Goal: Navigation & Orientation: Find specific page/section

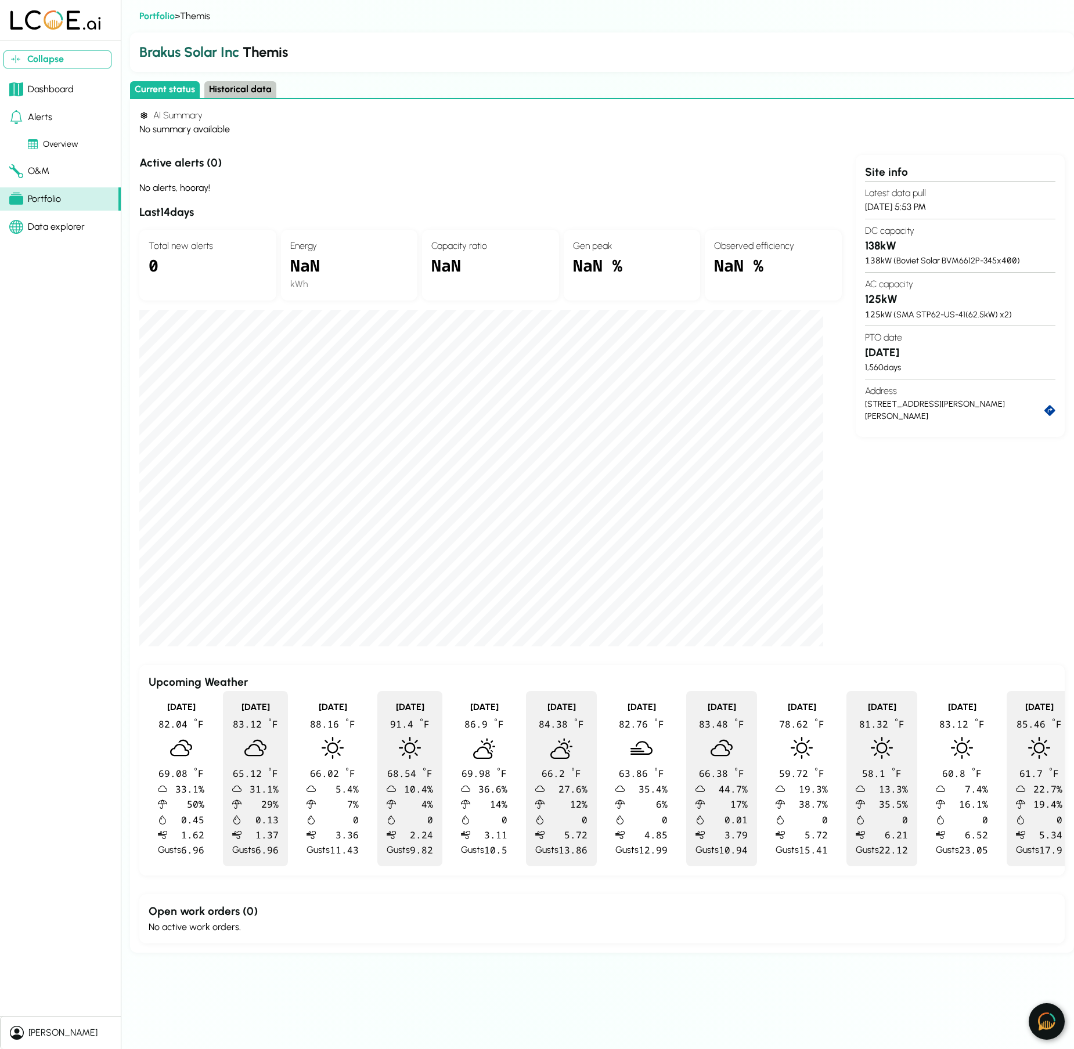
click at [41, 118] on div "Alerts" at bounding box center [30, 117] width 43 height 14
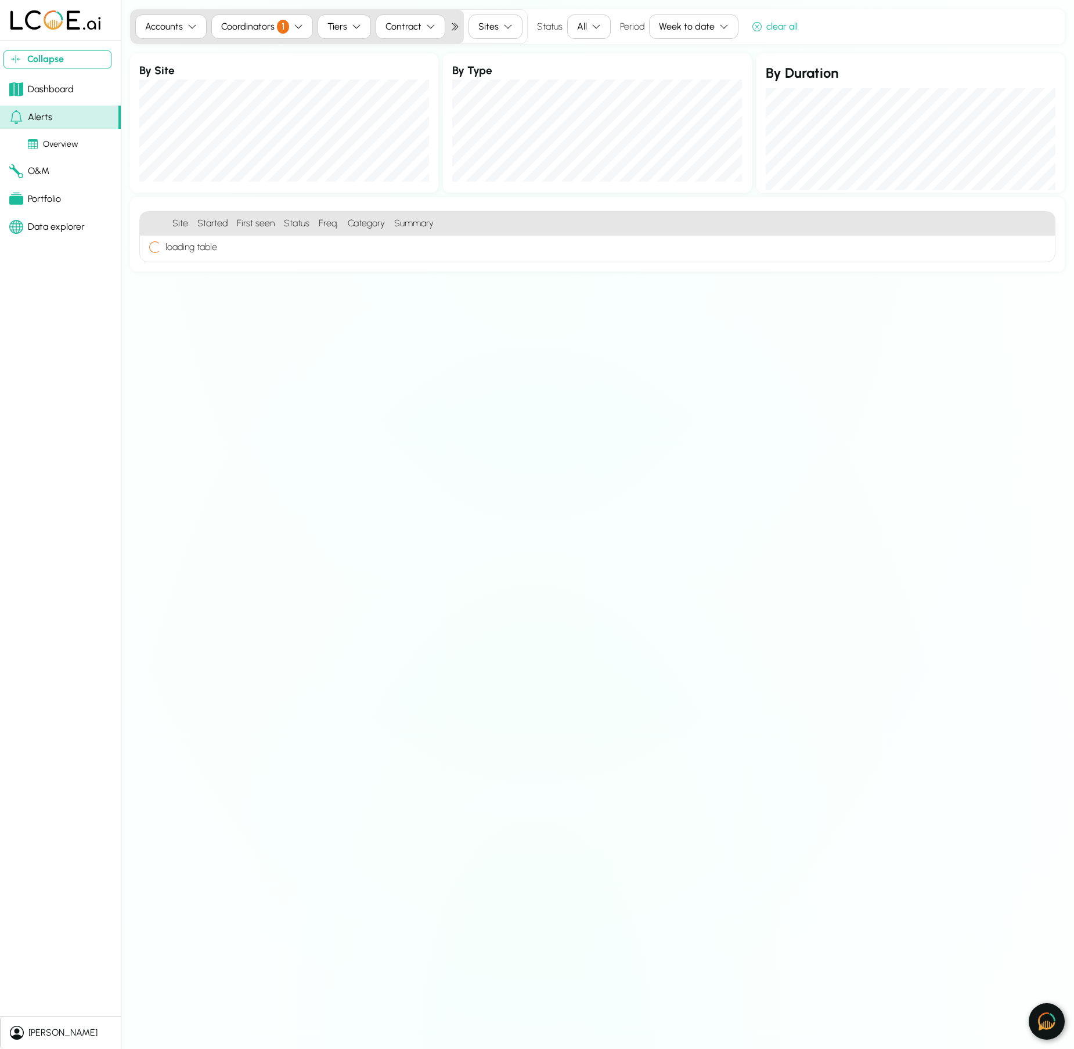
click at [42, 91] on div "Dashboard" at bounding box center [41, 89] width 64 height 14
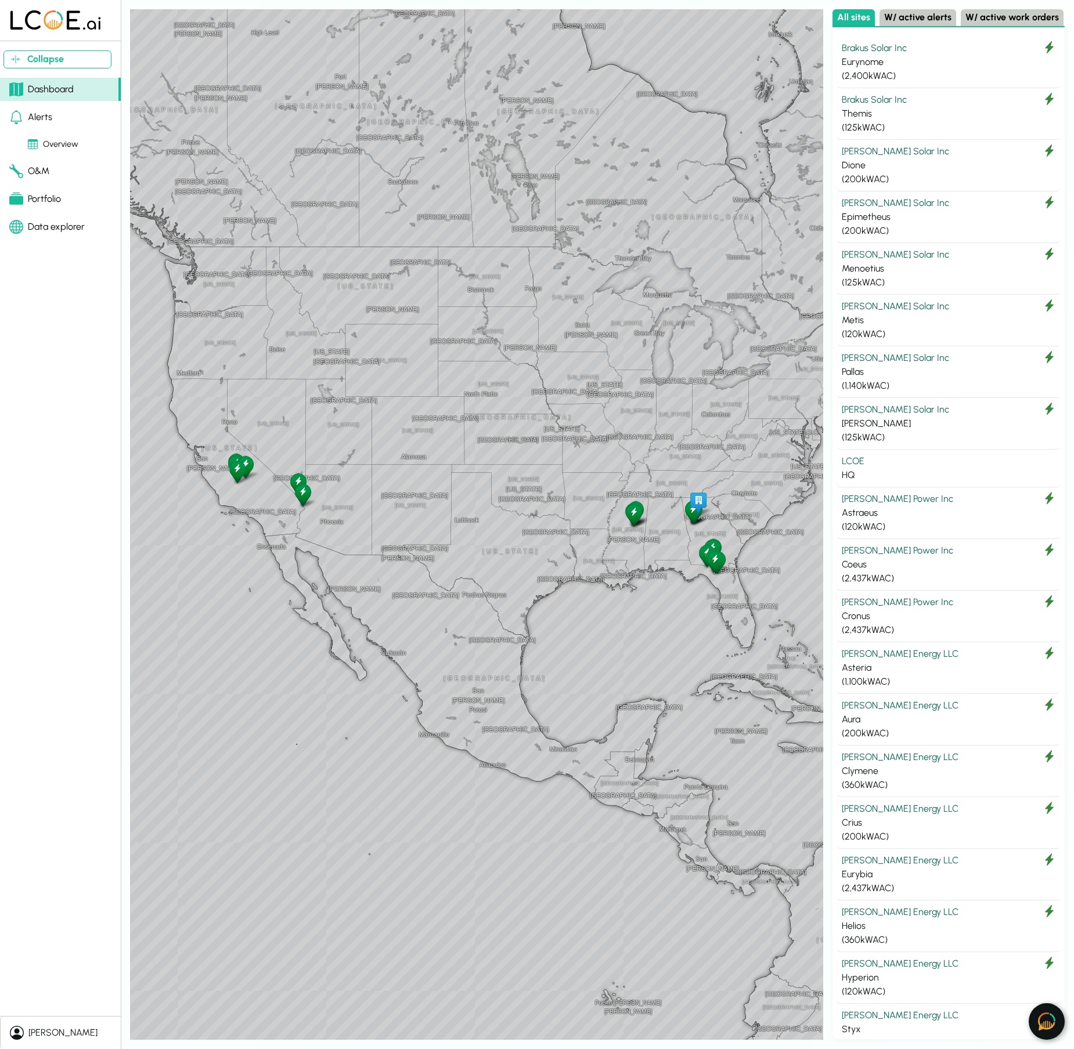
click at [49, 118] on div "Alerts" at bounding box center [30, 117] width 43 height 14
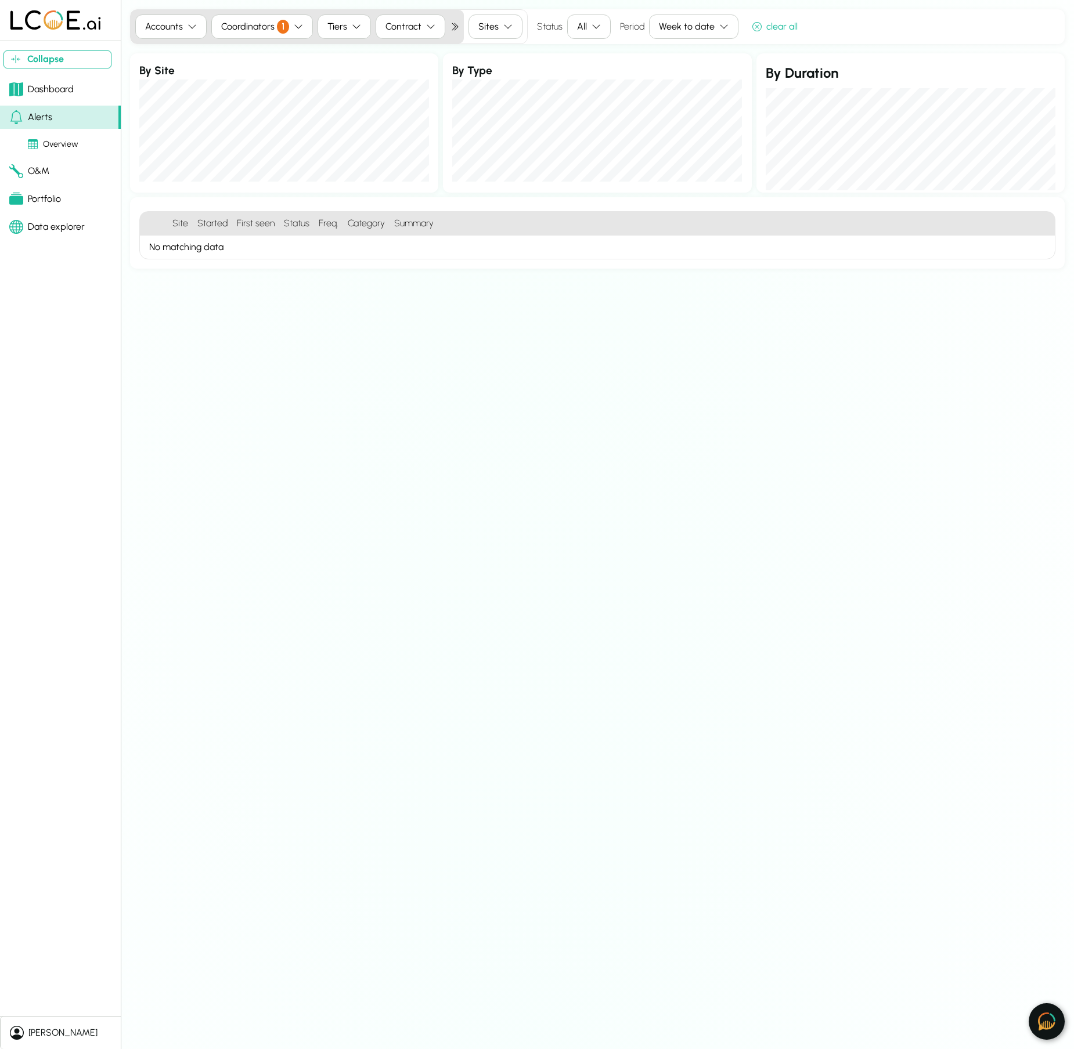
click at [51, 142] on div "Overview" at bounding box center [53, 144] width 51 height 13
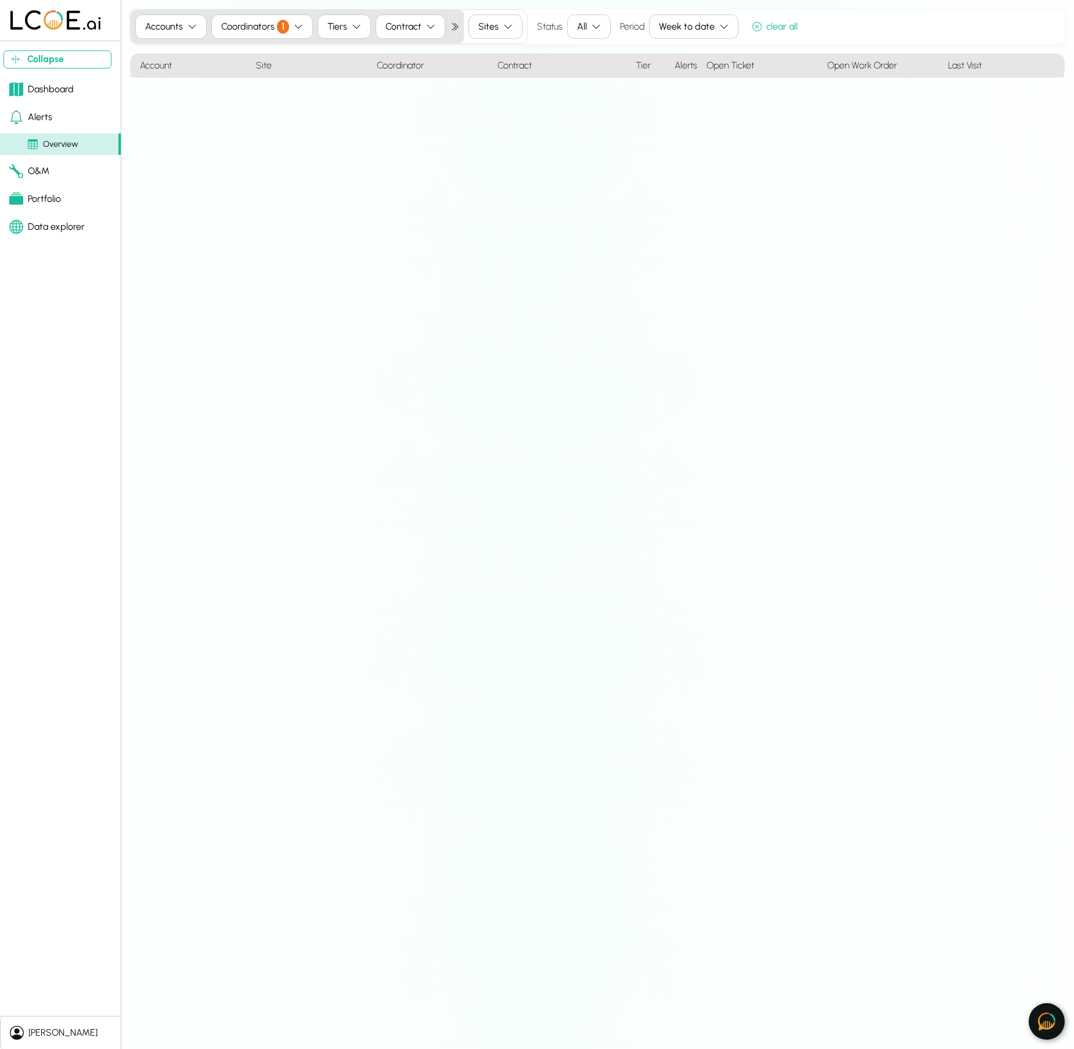
click at [51, 168] on link "O&M" at bounding box center [60, 171] width 121 height 23
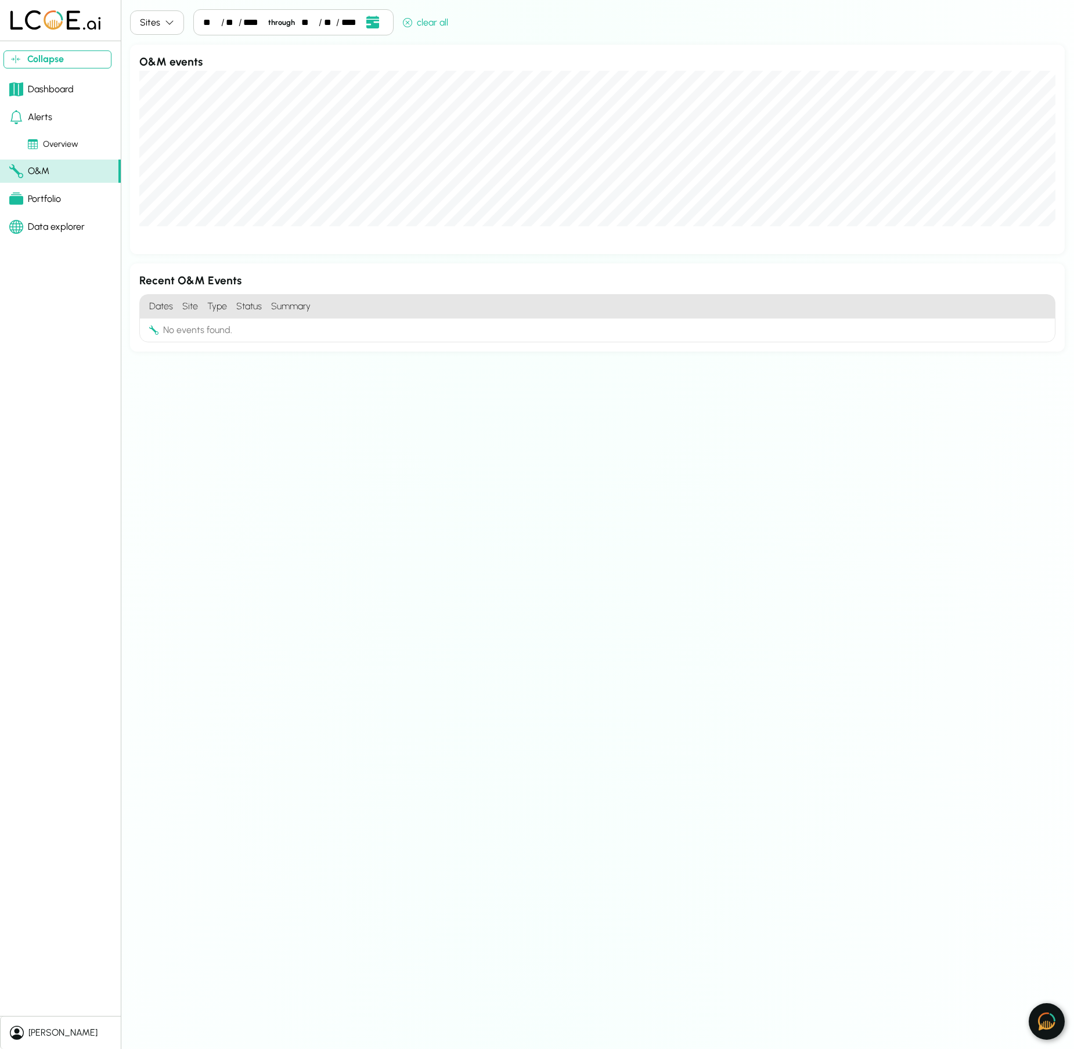
click at [46, 194] on div "Portfolio" at bounding box center [35, 199] width 52 height 14
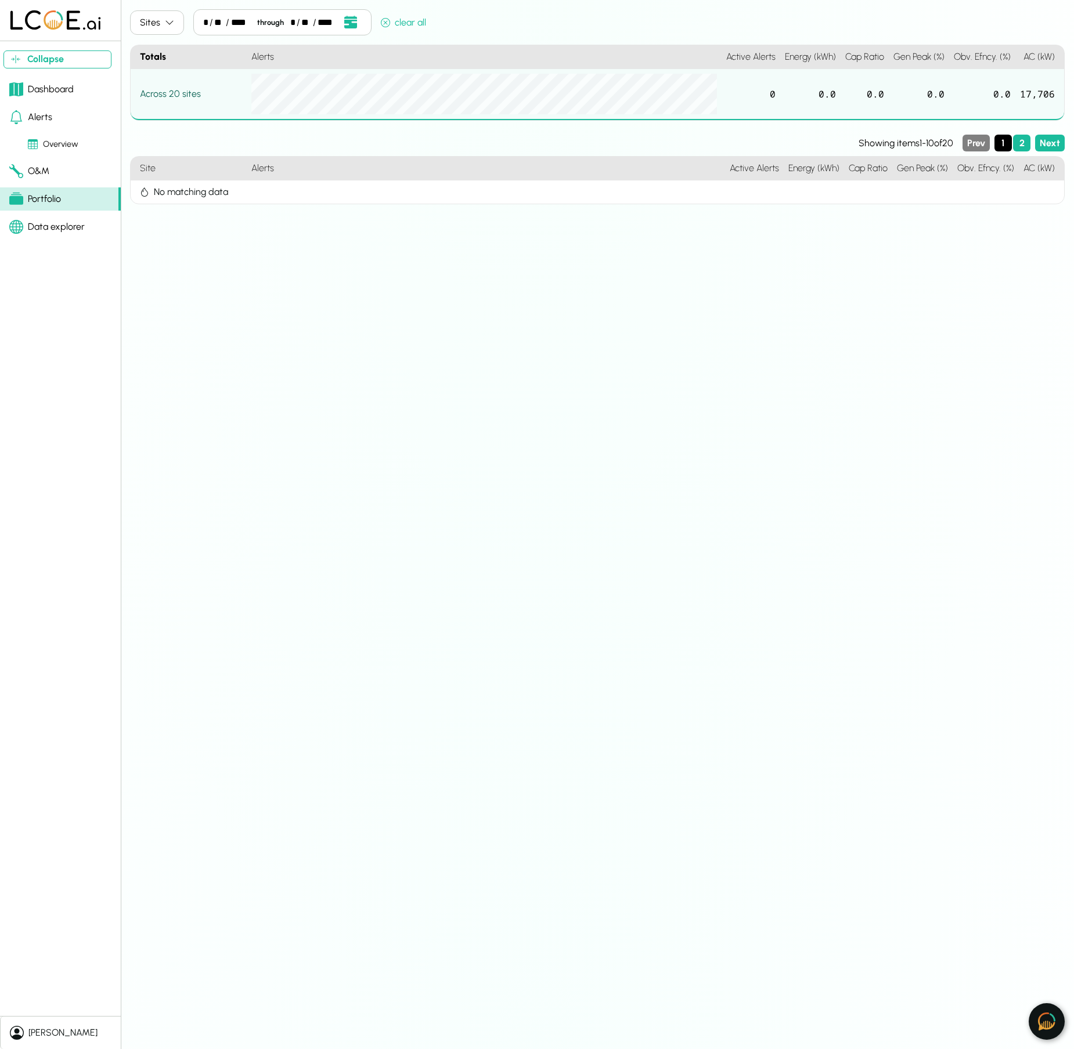
click at [64, 225] on div "Data explorer" at bounding box center [46, 227] width 75 height 14
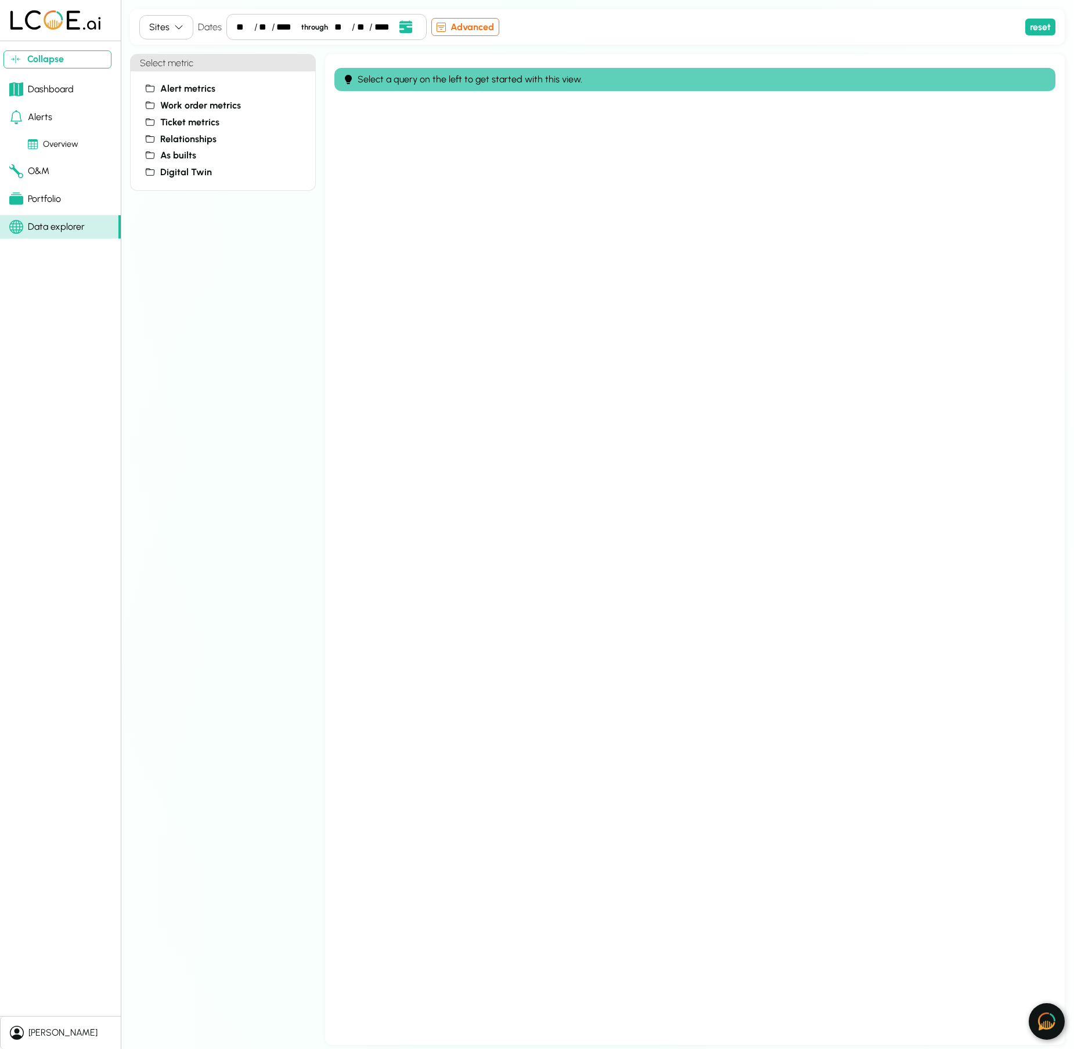
click at [63, 90] on div "Dashboard" at bounding box center [41, 89] width 64 height 14
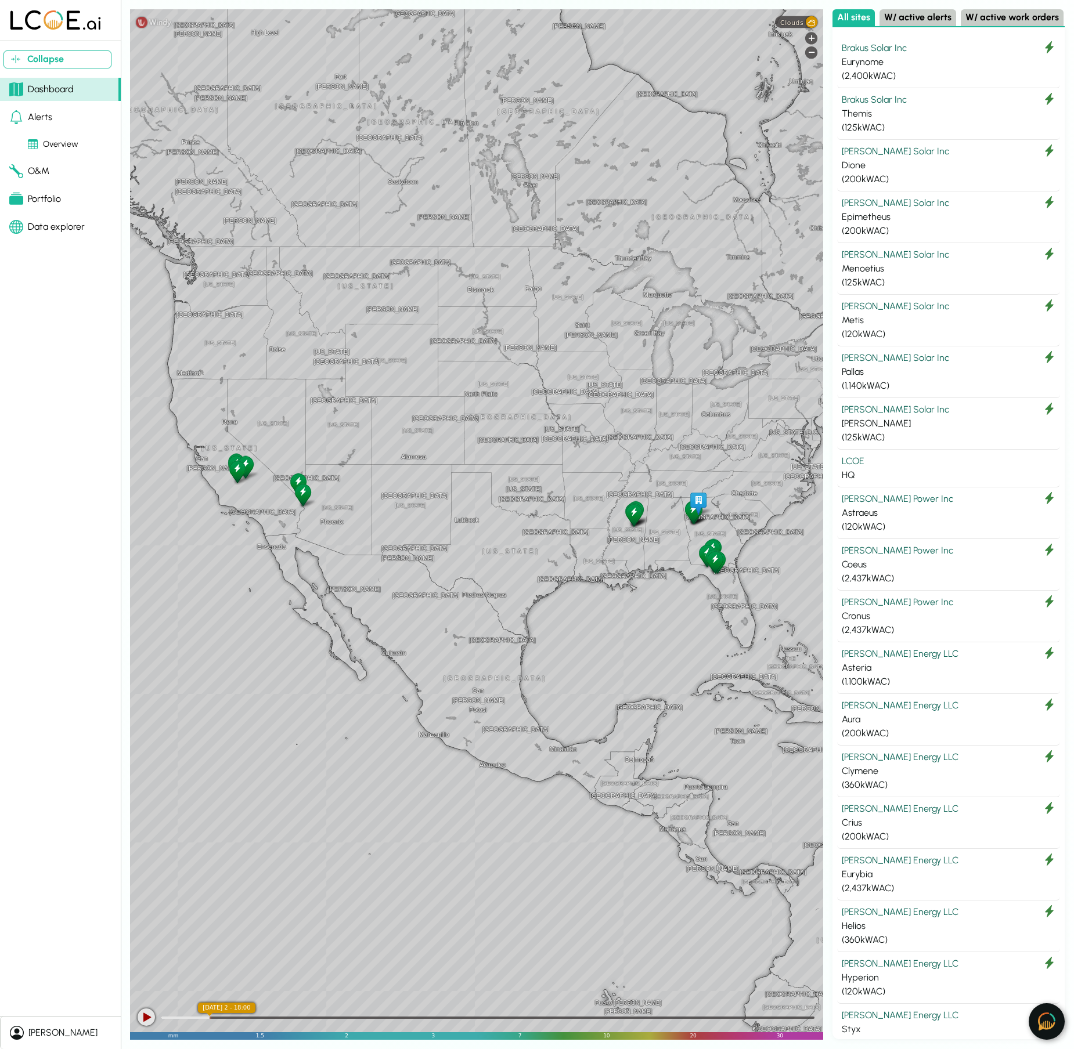
click at [48, 197] on div "Portfolio" at bounding box center [35, 199] width 52 height 14
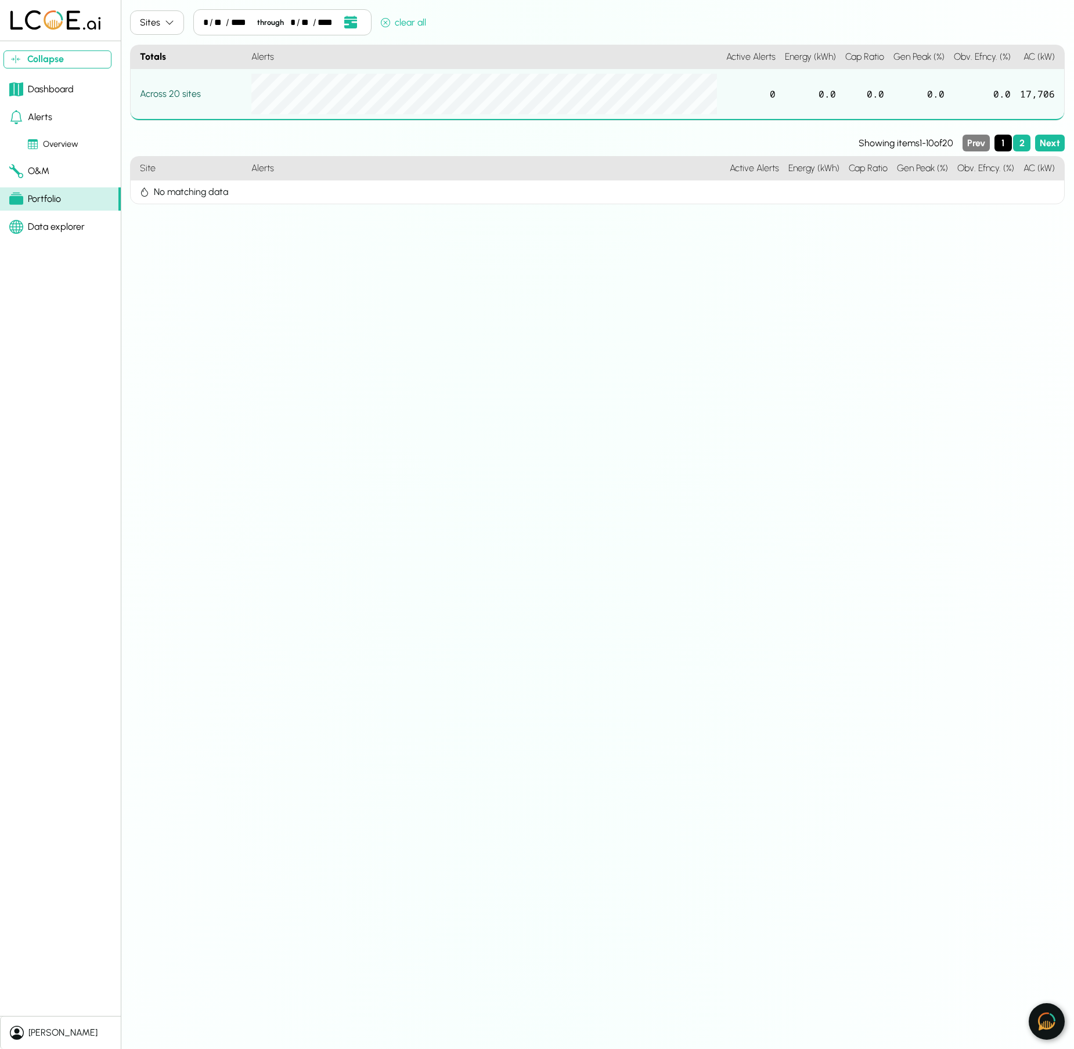
click at [47, 113] on div "Alerts" at bounding box center [30, 117] width 43 height 14
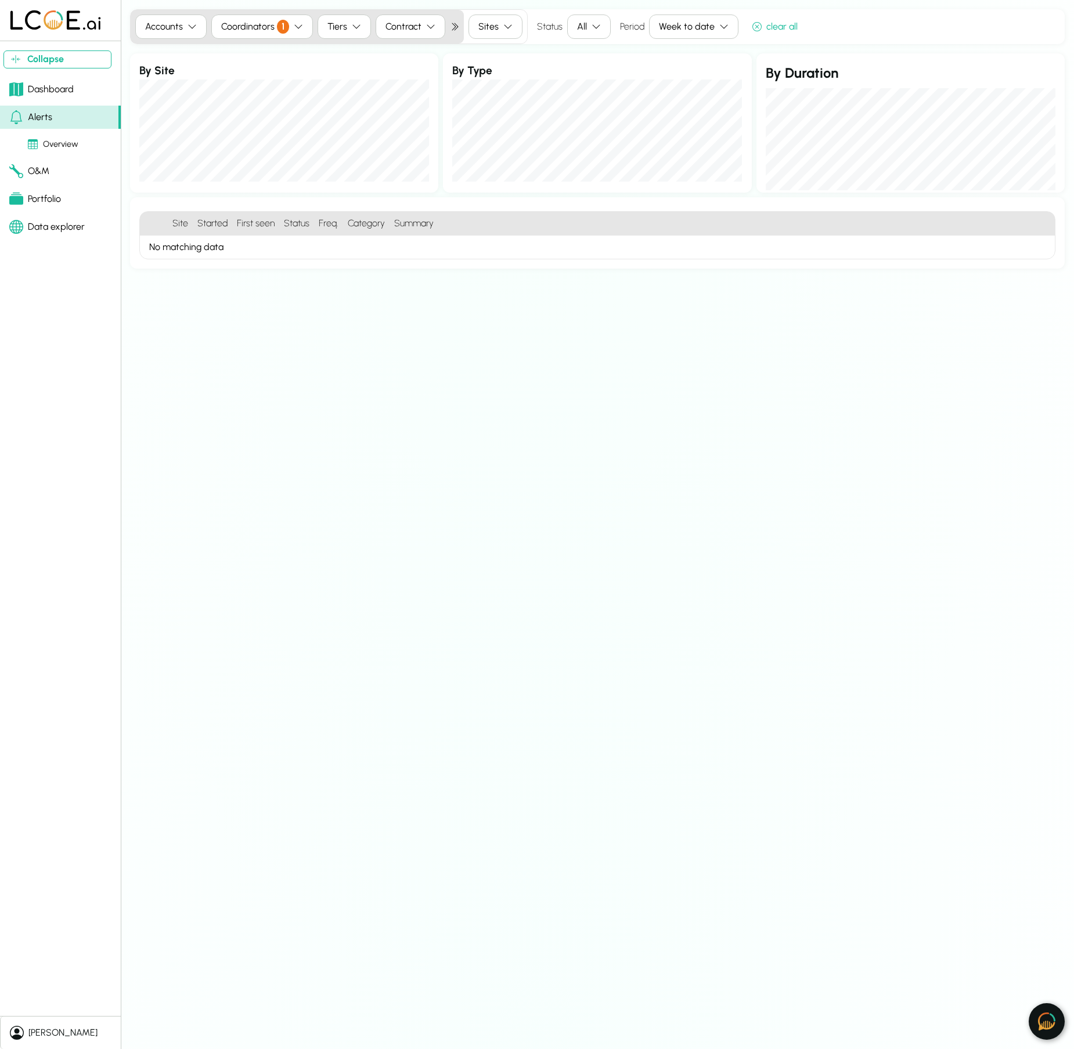
click at [38, 198] on div "Portfolio" at bounding box center [35, 199] width 52 height 14
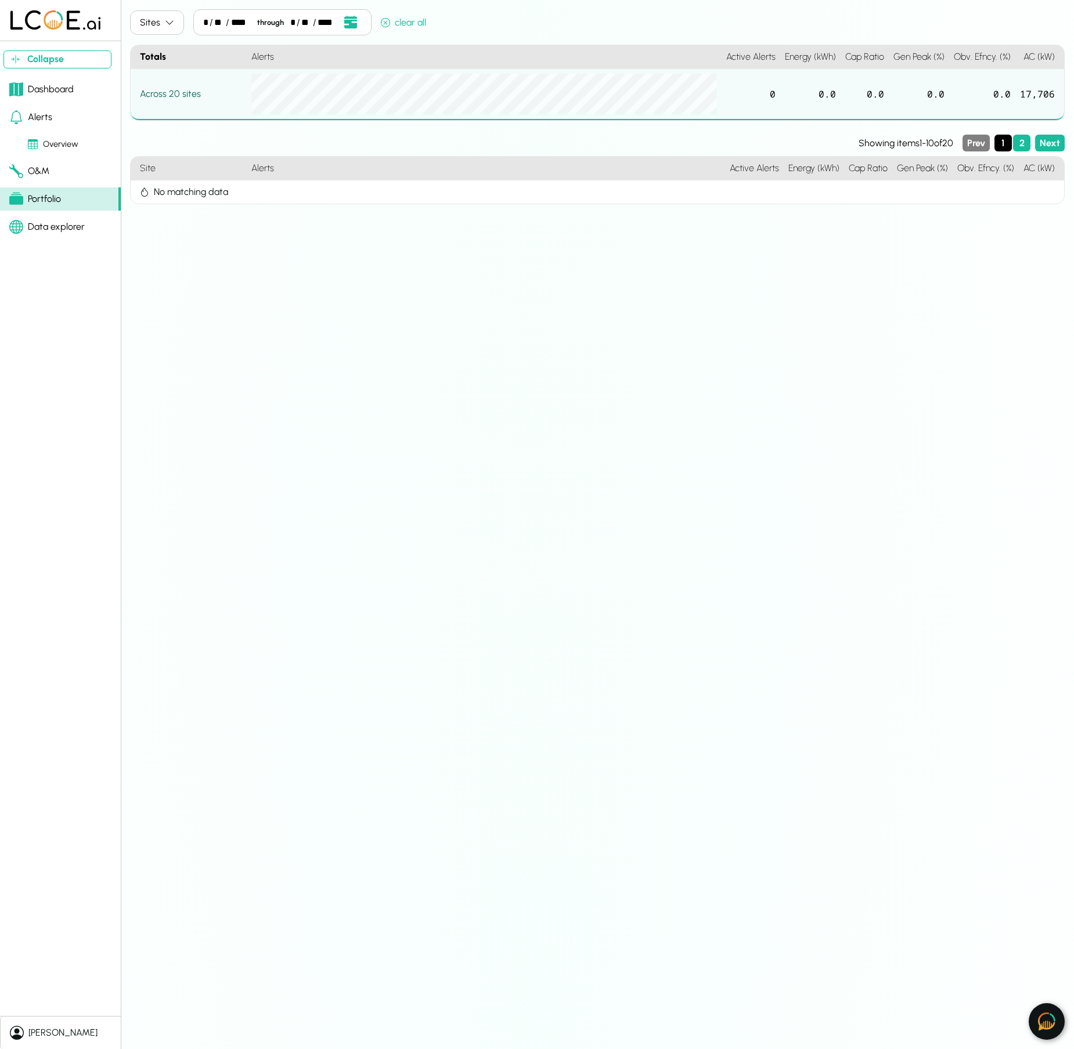
click at [177, 197] on div "No matching data" at bounding box center [575, 192] width 888 height 23
click at [175, 99] on div "Across 20 sites" at bounding box center [191, 94] width 102 height 14
click at [174, 95] on div "Across 20 sites" at bounding box center [191, 94] width 102 height 14
click at [51, 84] on div "Dashboard" at bounding box center [41, 89] width 64 height 14
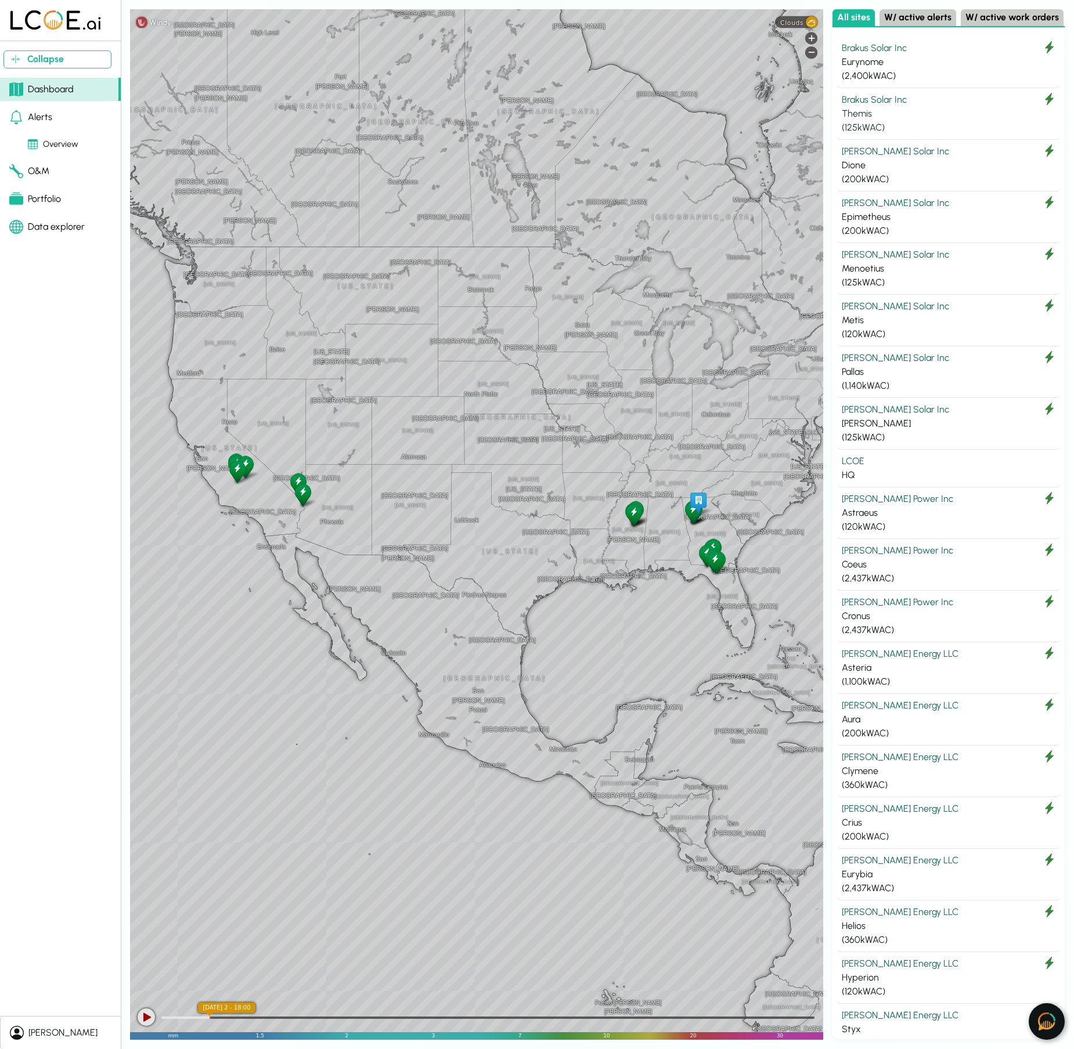
click at [877, 108] on div "Themis" at bounding box center [949, 114] width 214 height 14
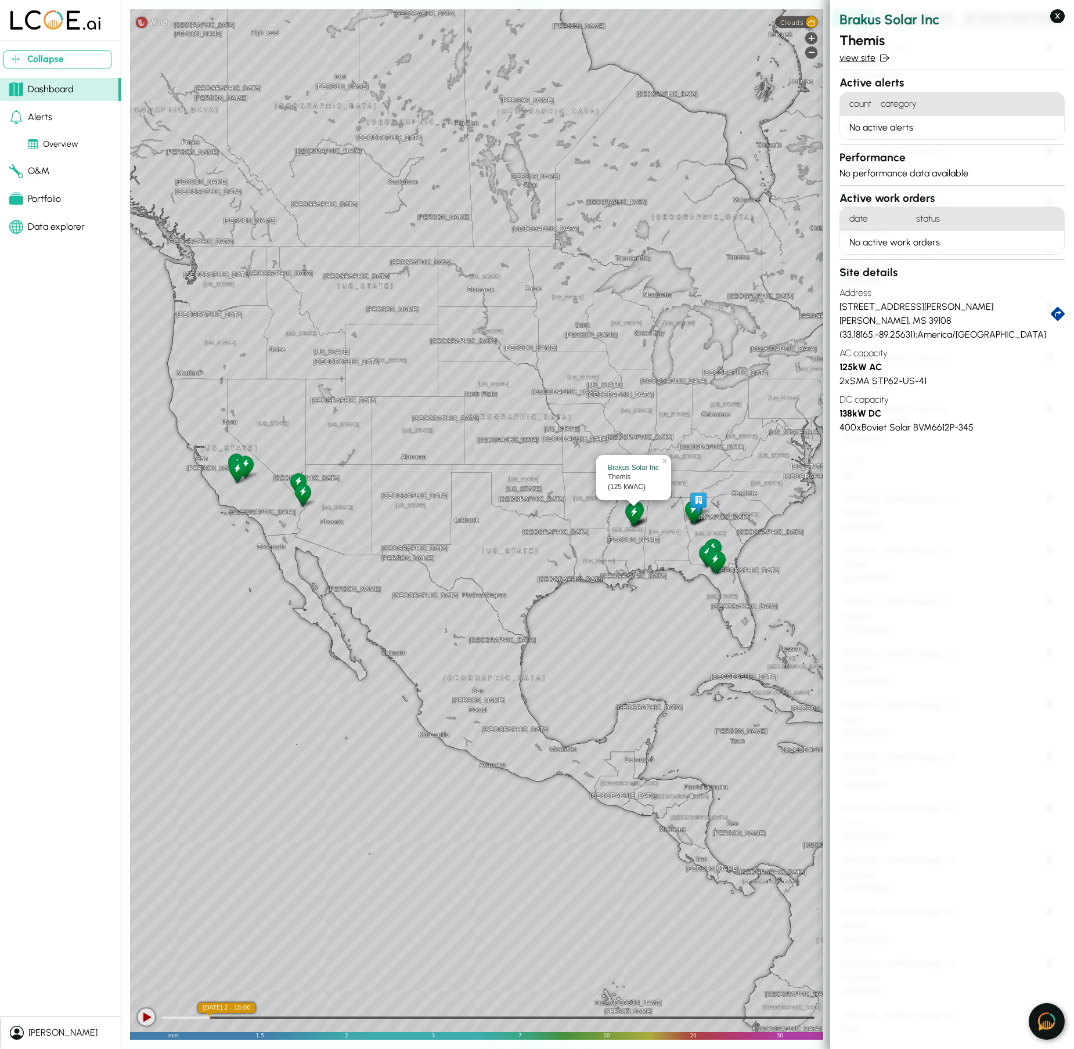
click at [861, 55] on link "view site" at bounding box center [951, 58] width 225 height 14
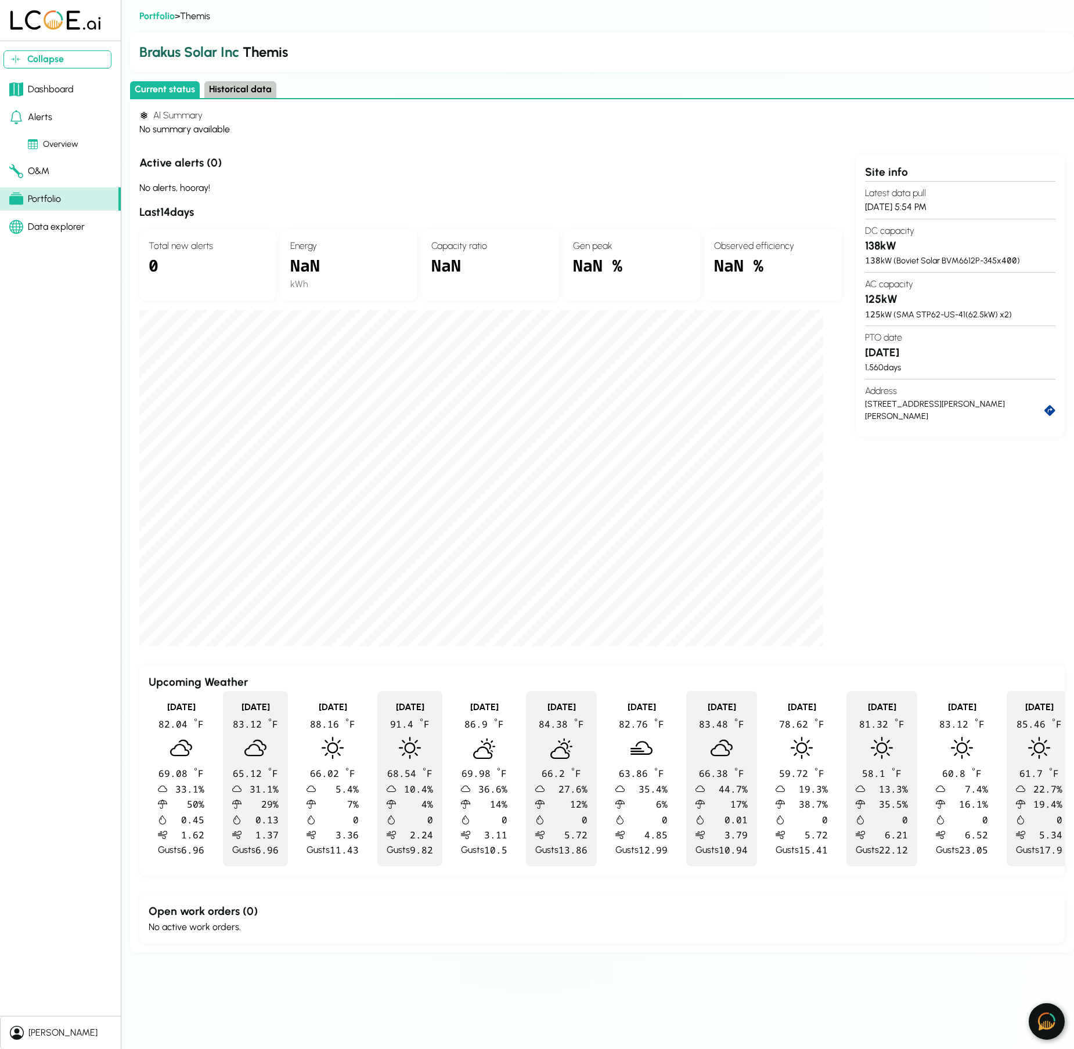
click at [256, 84] on button "Historical data" at bounding box center [240, 89] width 72 height 17
